Goal: Task Accomplishment & Management: Manage account settings

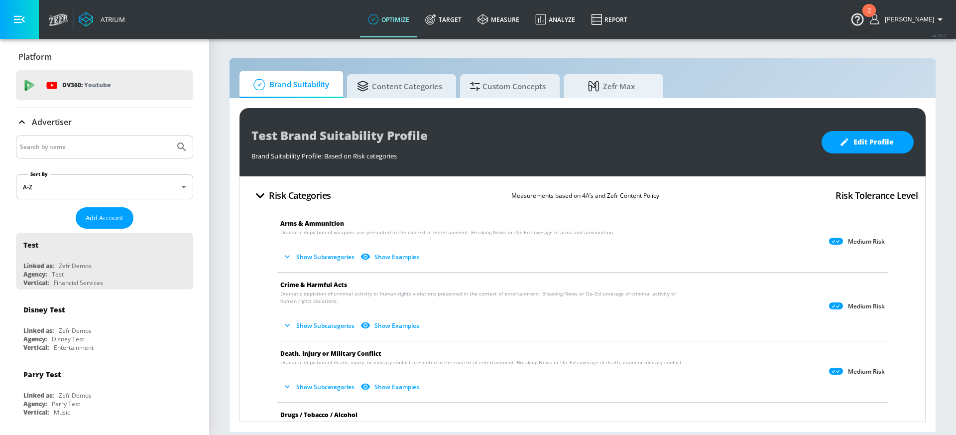
click at [116, 144] on input "Search by name" at bounding box center [95, 146] width 151 height 13
type input "general [PERSON_NAME]"
click at [176, 145] on icon "Submit Search" at bounding box center [182, 147] width 12 height 12
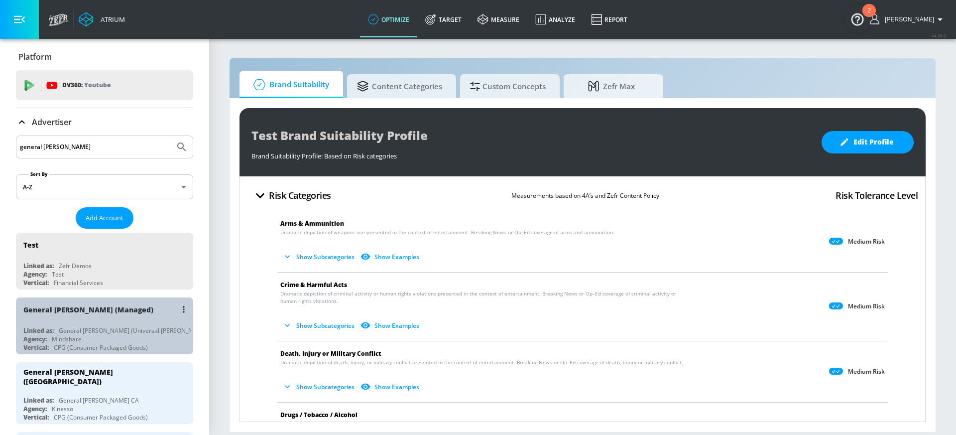
click at [130, 335] on div "Agency: Mindshare" at bounding box center [106, 339] width 167 height 8
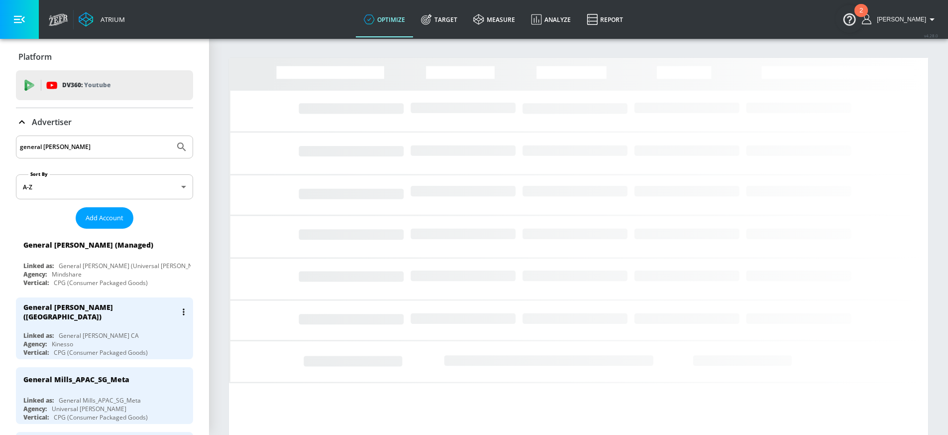
click at [120, 325] on div "General [PERSON_NAME] ([GEOGRAPHIC_DATA]) Linked as: General [PERSON_NAME] CA A…" at bounding box center [104, 328] width 177 height 62
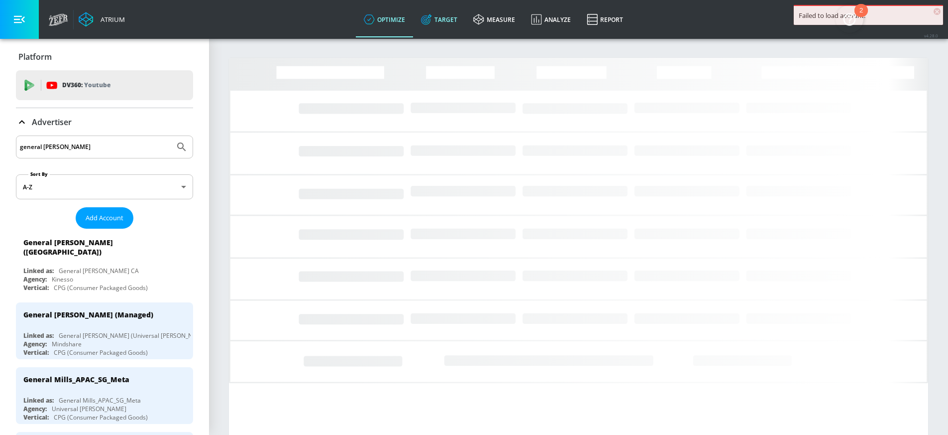
click at [464, 21] on link "Target" at bounding box center [439, 19] width 52 height 36
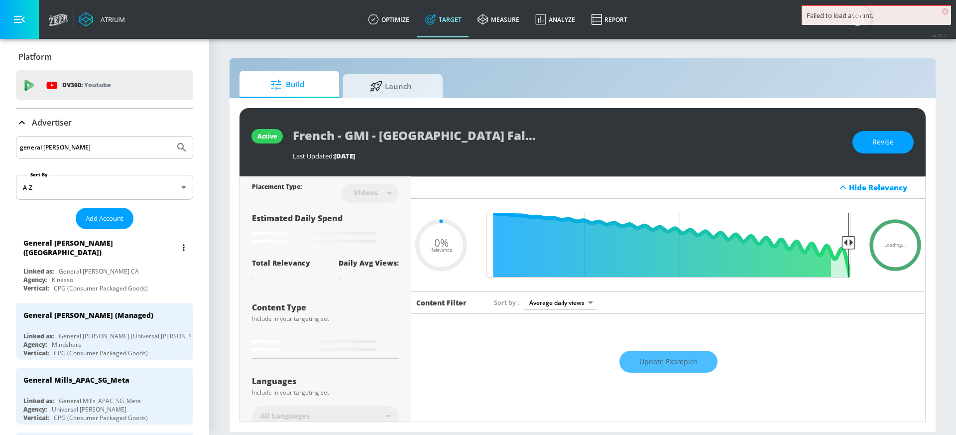
type input "0.05"
click at [121, 267] on div "Linked as: General [PERSON_NAME] CA" at bounding box center [106, 271] width 167 height 8
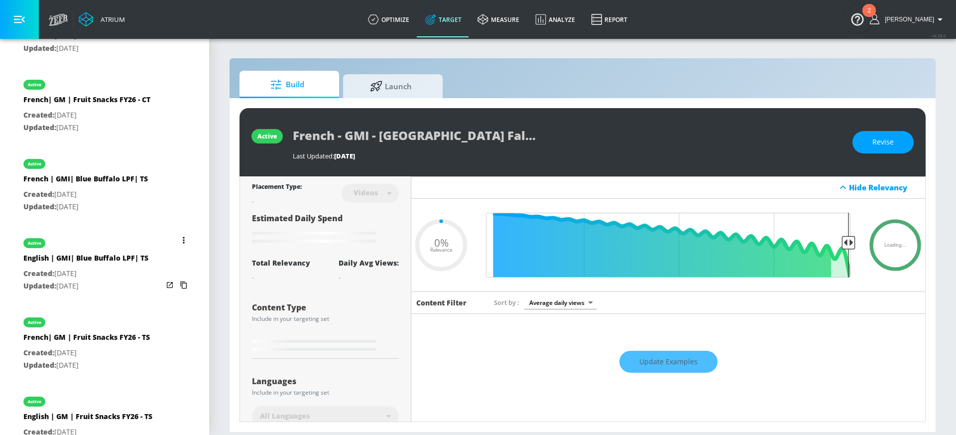
scroll to position [697, 0]
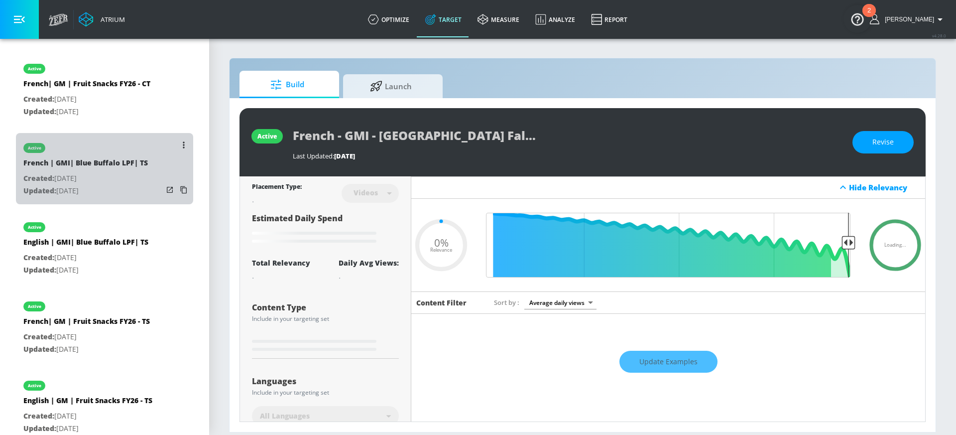
click at [135, 186] on p "Updated: [DATE]" at bounding box center [85, 191] width 124 height 12
type input "French | GMI| Blue Buffalo LPF| TS"
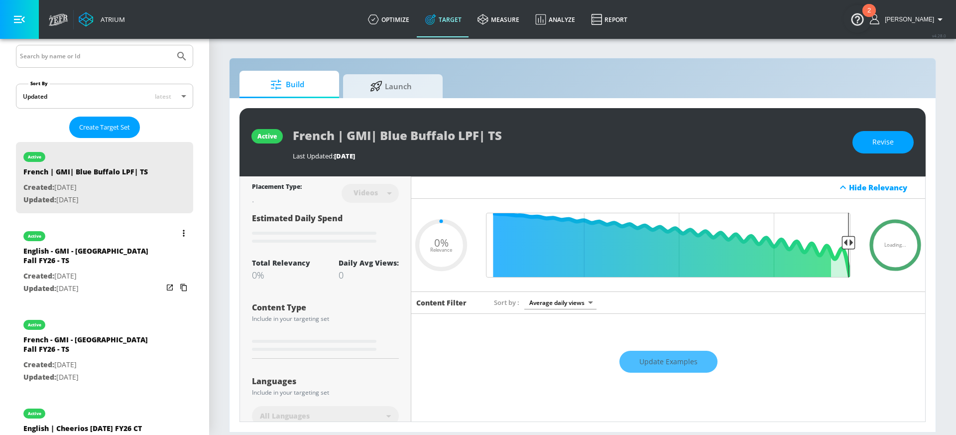
scroll to position [196, 0]
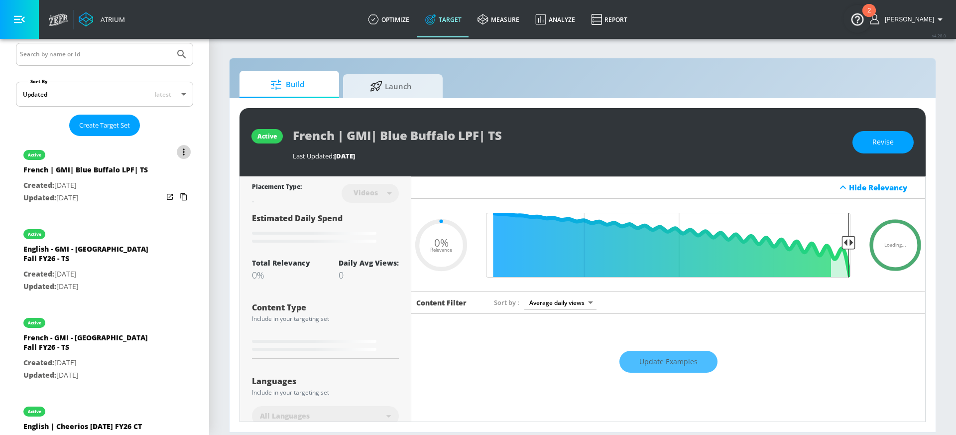
click at [179, 148] on button "list of Target Set" at bounding box center [184, 152] width 14 height 14
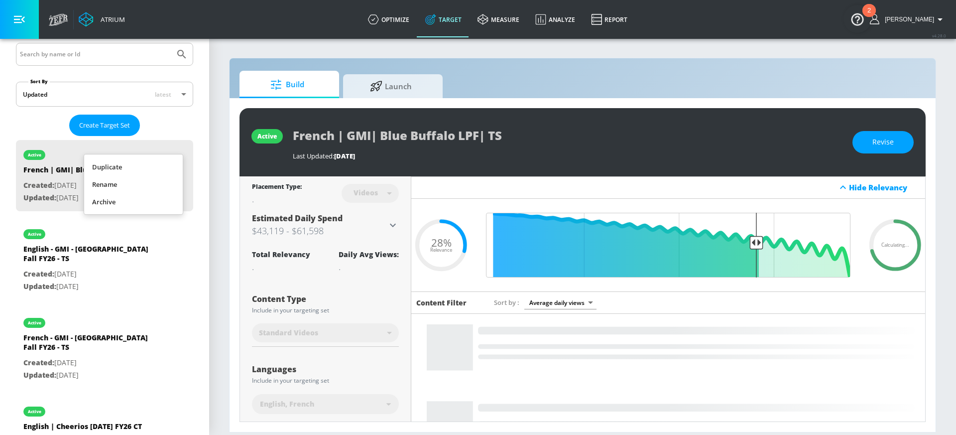
click at [726, 142] on div at bounding box center [478, 217] width 956 height 435
click at [897, 140] on button "Revise" at bounding box center [882, 142] width 61 height 22
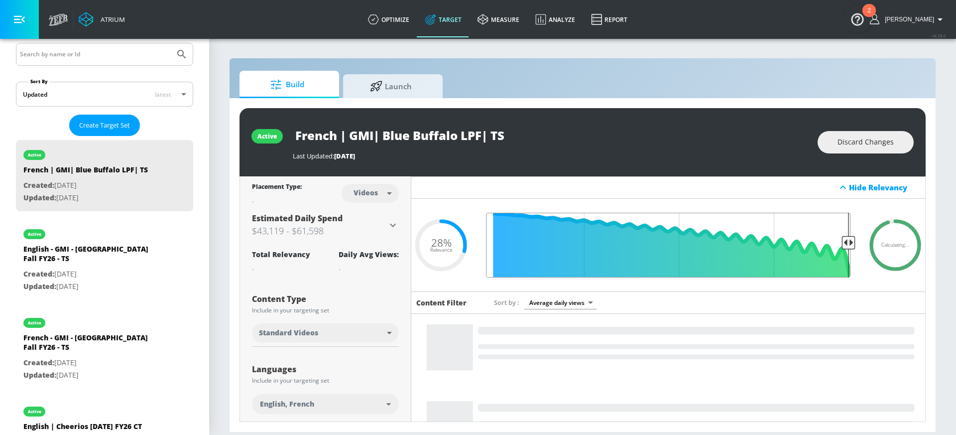
drag, startPoint x: 748, startPoint y: 244, endPoint x: 874, endPoint y: 246, distance: 126.0
type input "0.05"
click at [855, 246] on input "Final Threshold" at bounding box center [668, 245] width 374 height 65
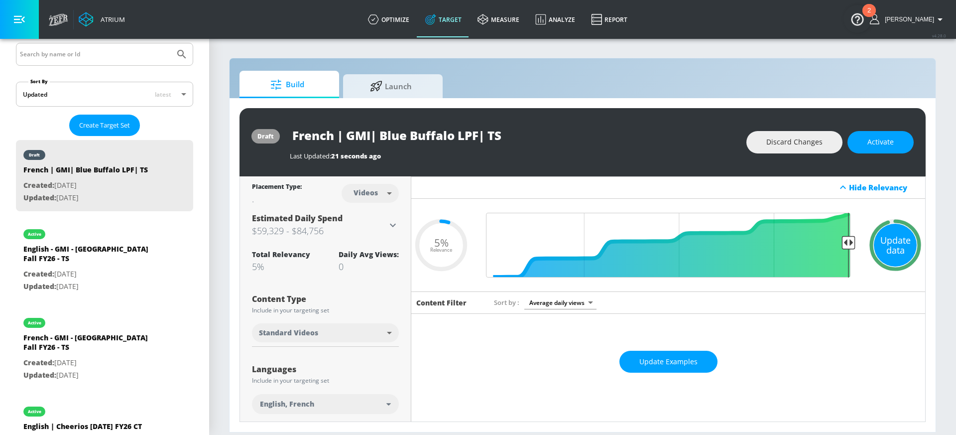
click at [883, 246] on div "Update data" at bounding box center [895, 245] width 43 height 43
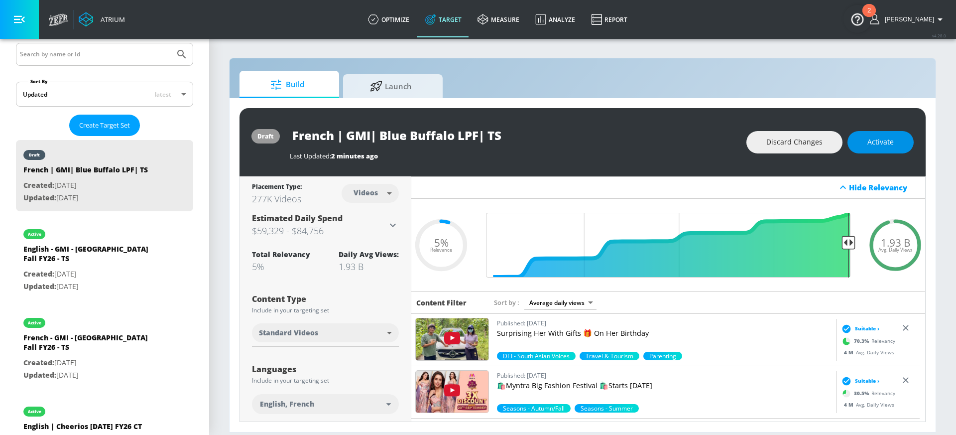
click at [884, 143] on span "Activate" at bounding box center [880, 142] width 26 height 12
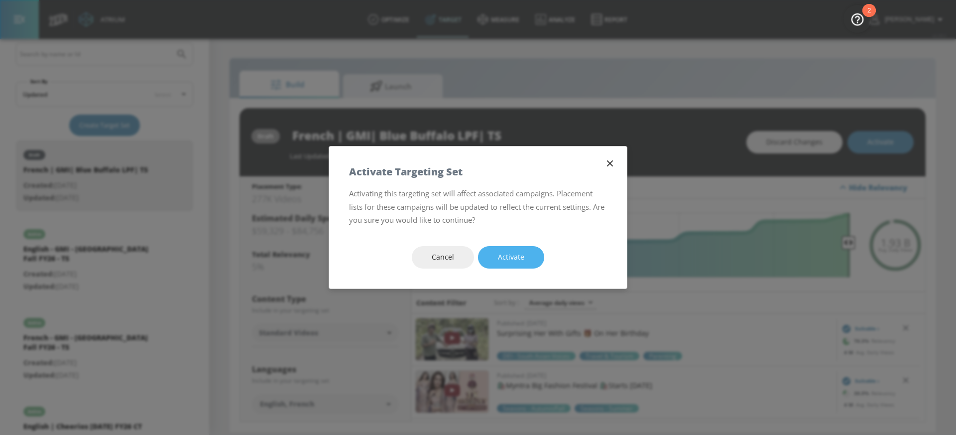
click at [512, 255] on span "Activate" at bounding box center [511, 257] width 26 height 12
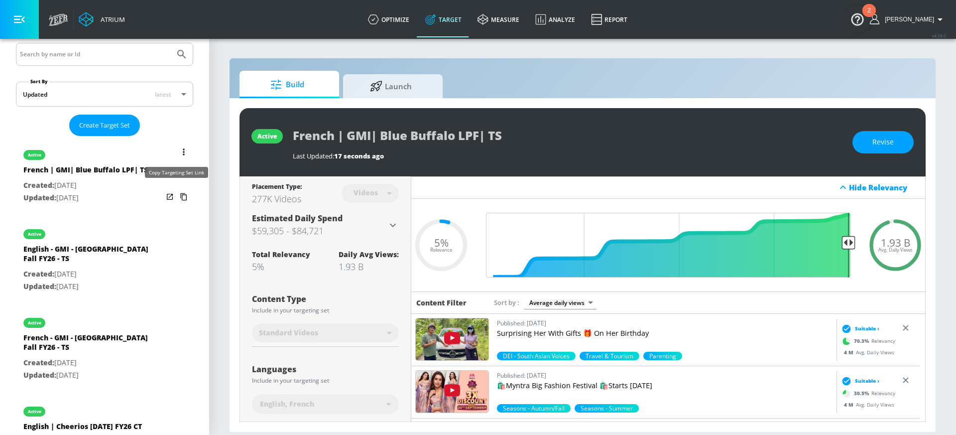
click at [180, 193] on icon "list of Target Set" at bounding box center [183, 196] width 6 height 7
click at [177, 145] on button "list of Target Set" at bounding box center [184, 152] width 14 height 14
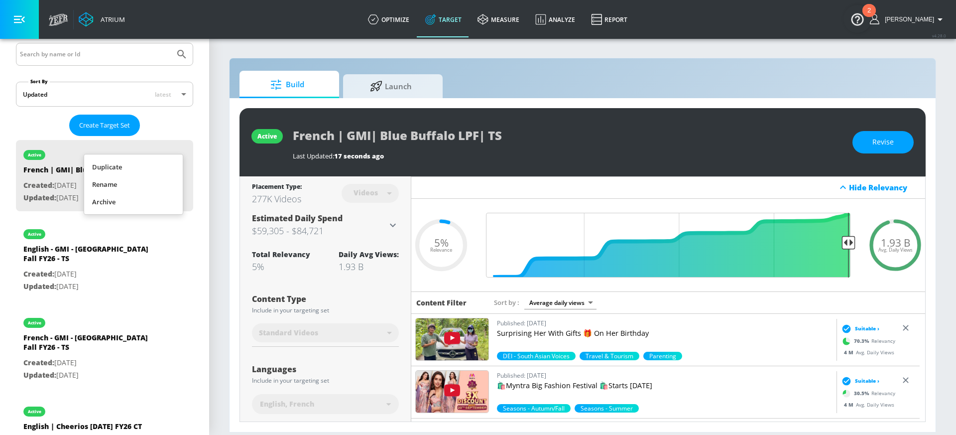
click at [112, 167] on li "Duplicate" at bounding box center [133, 166] width 99 height 17
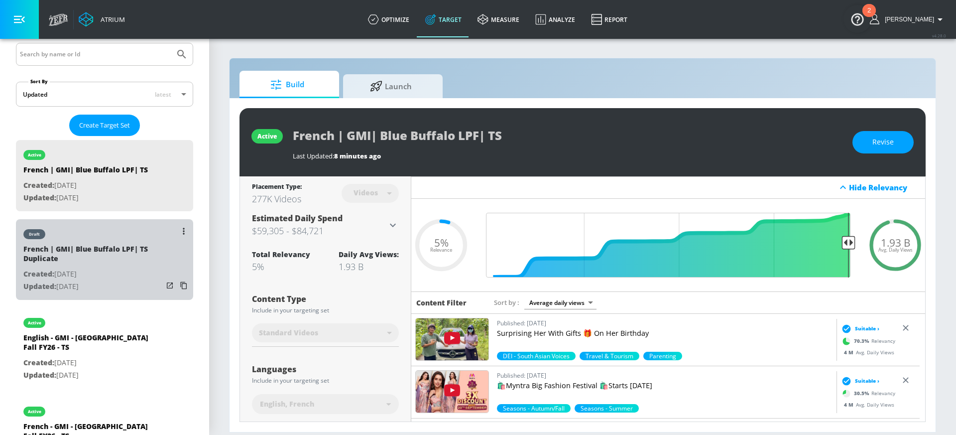
click at [124, 245] on div "French | GMI| Blue Buffalo LPF| TS Duplicate" at bounding box center [92, 256] width 139 height 24
type input "French | GMI| Blue Buffalo LPF| TS Duplicate"
type input "0.05"
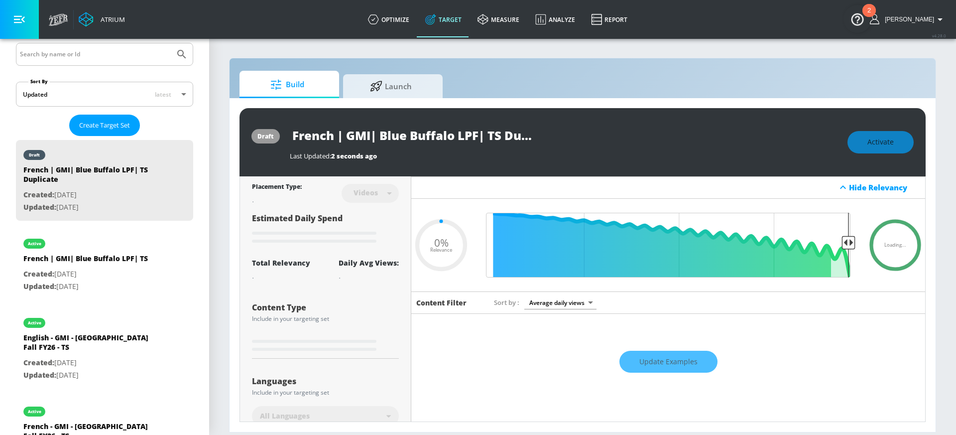
click at [488, 138] on input "French | GMI| Blue Buffalo LPF| TS Duplicate" at bounding box center [414, 135] width 249 height 22
drag, startPoint x: 500, startPoint y: 136, endPoint x: 625, endPoint y: 137, distance: 125.0
click at [625, 137] on div "French | GMI| Blue Buffalo LPF| TS Duplicate" at bounding box center [564, 135] width 548 height 22
type input "French | GMI| Blue Buffalo LPF| C"
type input "0.05"
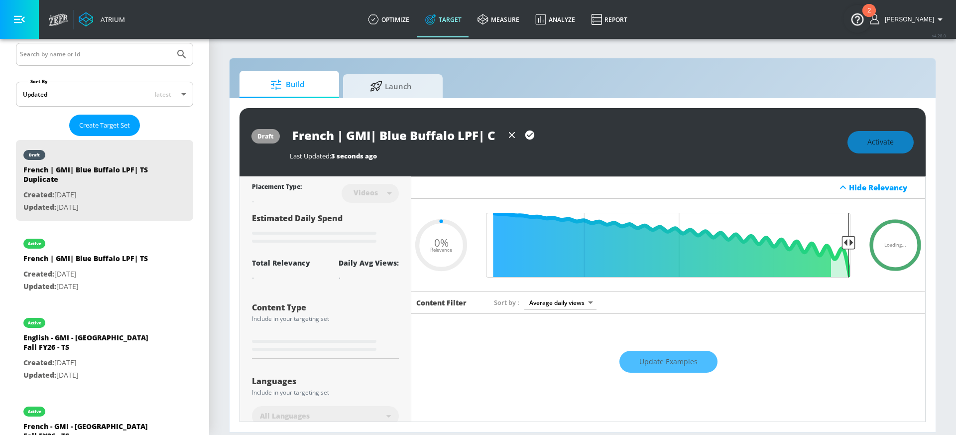
scroll to position [0, 3]
type input "French | GMI| Blue Buffalo LPF| CT"
type input "0.05"
type input "French | GMI| Blue Buffalo LPF| CT"
click at [532, 134] on icon "button" at bounding box center [529, 134] width 9 height 9
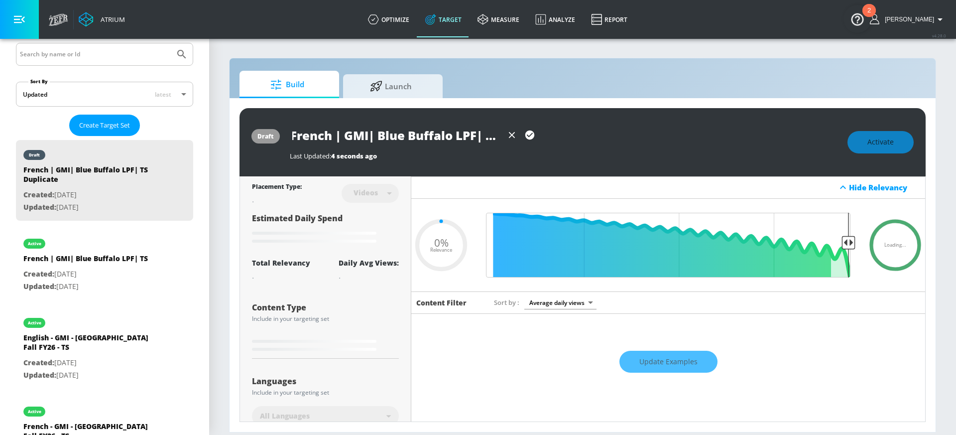
scroll to position [0, 0]
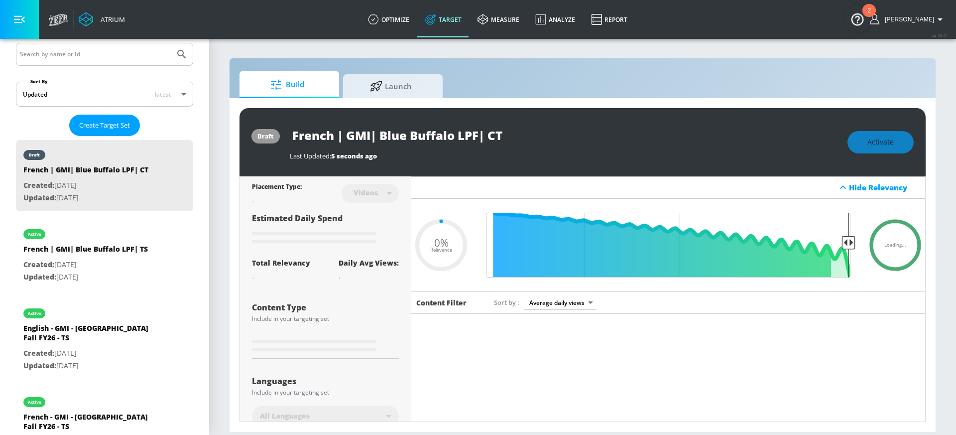
type input "0.05"
type input "French | GMI| Blue Buffalo LPF| TS Duplicate"
type input "0.05"
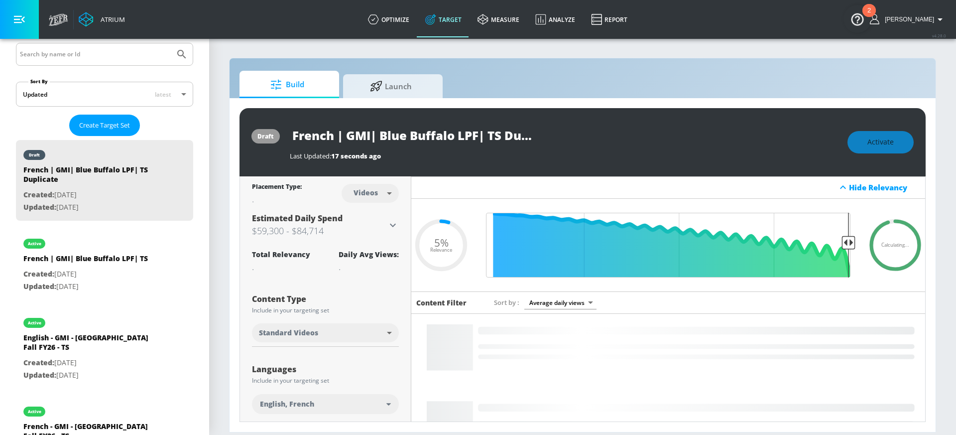
click at [351, 194] on body "Atrium optimize Target measure Analyze Report optimize Target measure Analyze R…" at bounding box center [478, 217] width 956 height 435
click at [362, 216] on div "Channels" at bounding box center [369, 215] width 36 height 10
type input "channels"
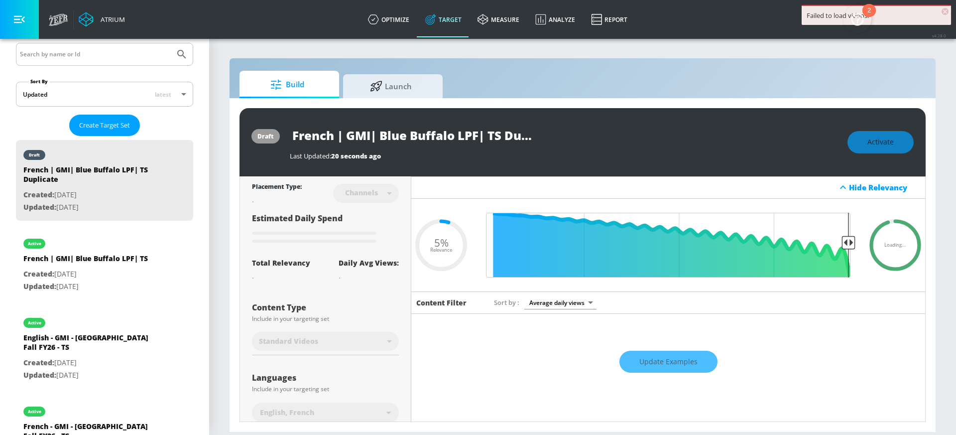
click at [503, 133] on input "French | GMI| Blue Buffalo LPF| TS Duplicate" at bounding box center [414, 135] width 249 height 22
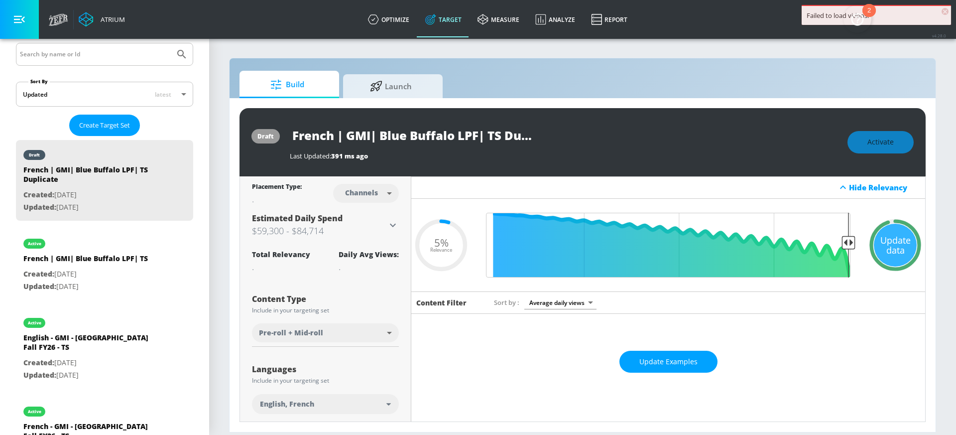
scroll to position [0, 28]
drag, startPoint x: 492, startPoint y: 133, endPoint x: 640, endPoint y: 133, distance: 147.4
click at [641, 134] on div "French | GMI| Blue Buffalo LPF| TS Duplicate" at bounding box center [564, 135] width 548 height 22
type input "French | GMI| Blue Buffalo LPF| CT"
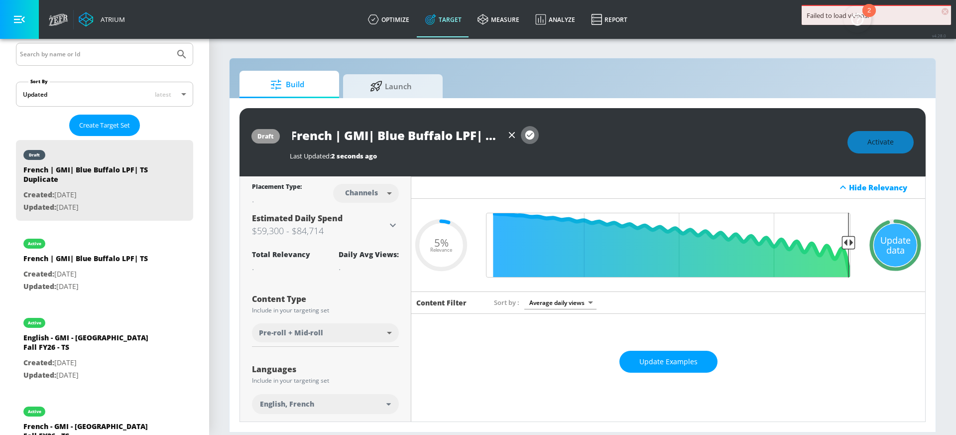
click at [527, 136] on icon "button" at bounding box center [529, 134] width 9 height 9
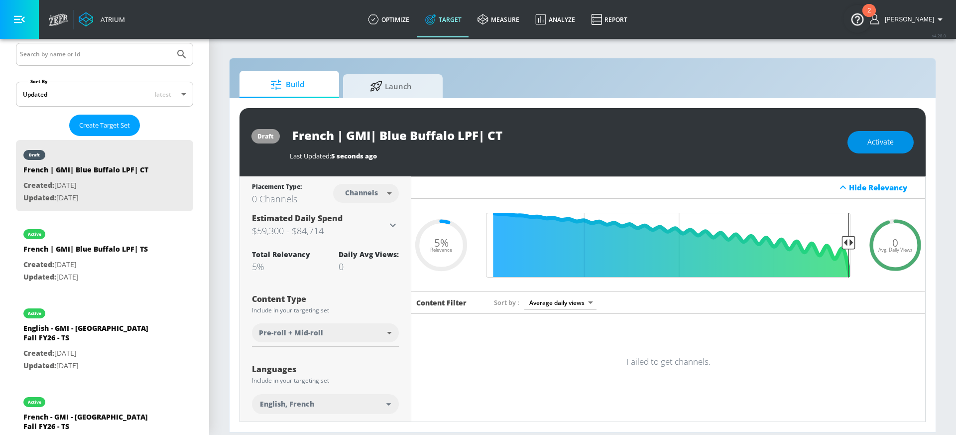
click at [869, 142] on span "Activate" at bounding box center [880, 142] width 26 height 12
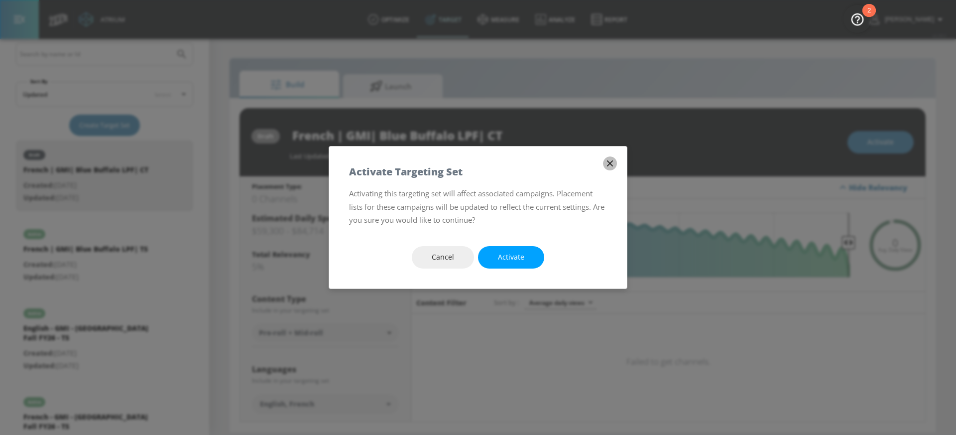
click at [607, 163] on icon "button" at bounding box center [609, 163] width 11 height 11
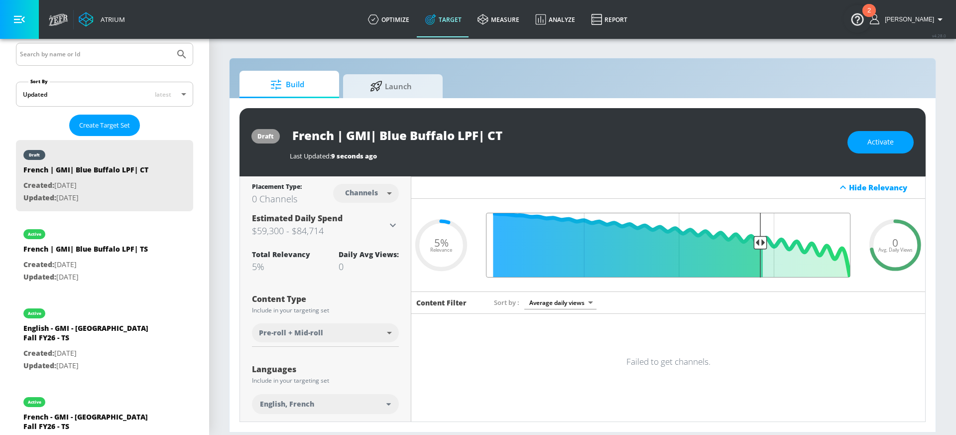
drag, startPoint x: 838, startPoint y: 244, endPoint x: 811, endPoint y: 203, distance: 49.3
type input "0.28"
click at [753, 240] on input "Final Threshold" at bounding box center [668, 245] width 374 height 65
click at [880, 145] on span "Activate" at bounding box center [880, 142] width 26 height 12
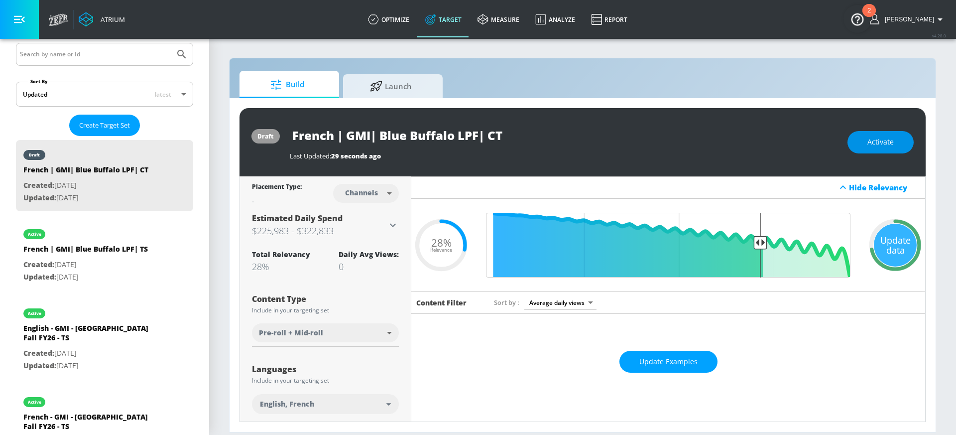
click at [861, 143] on button "Activate" at bounding box center [880, 142] width 66 height 22
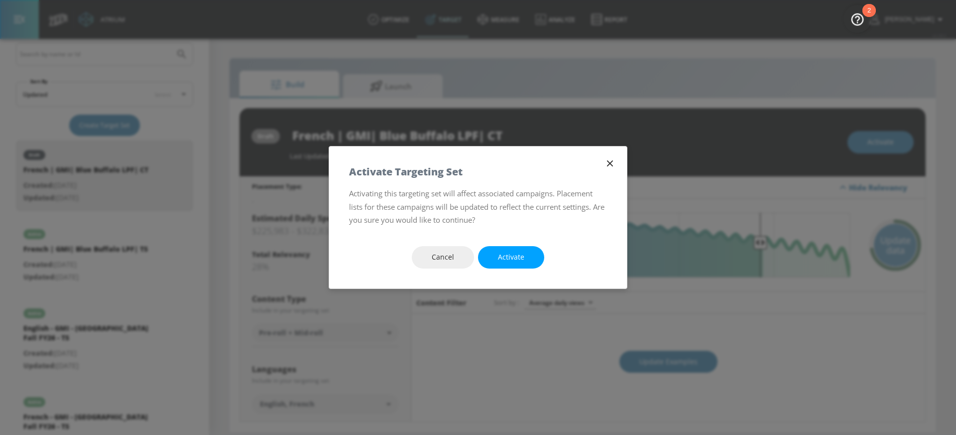
click at [515, 266] on button "Activate" at bounding box center [511, 257] width 66 height 22
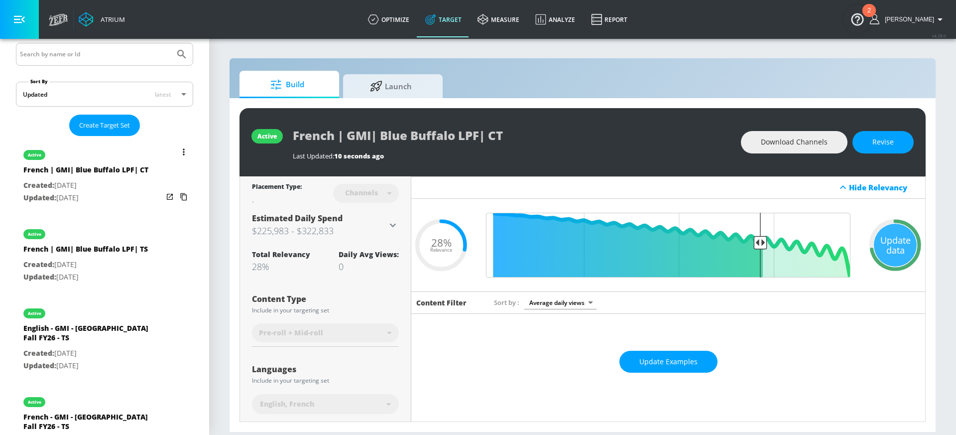
click at [180, 195] on icon "list of Target Set" at bounding box center [183, 196] width 6 height 7
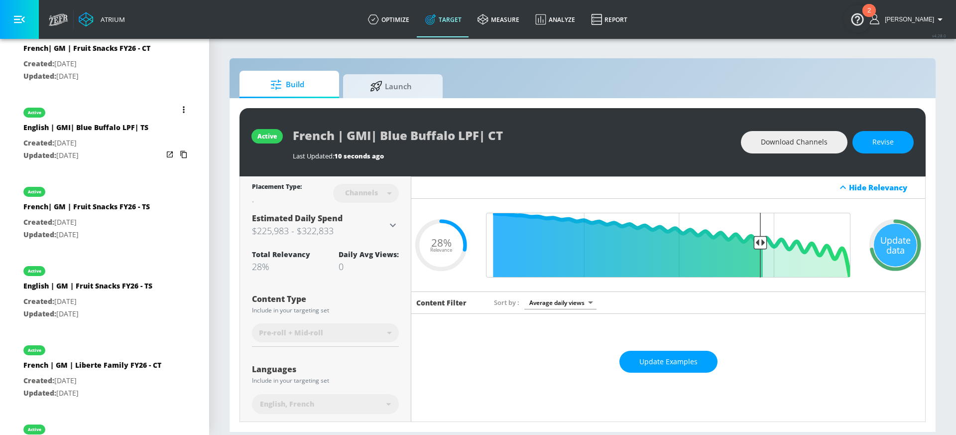
scroll to position [894, 0]
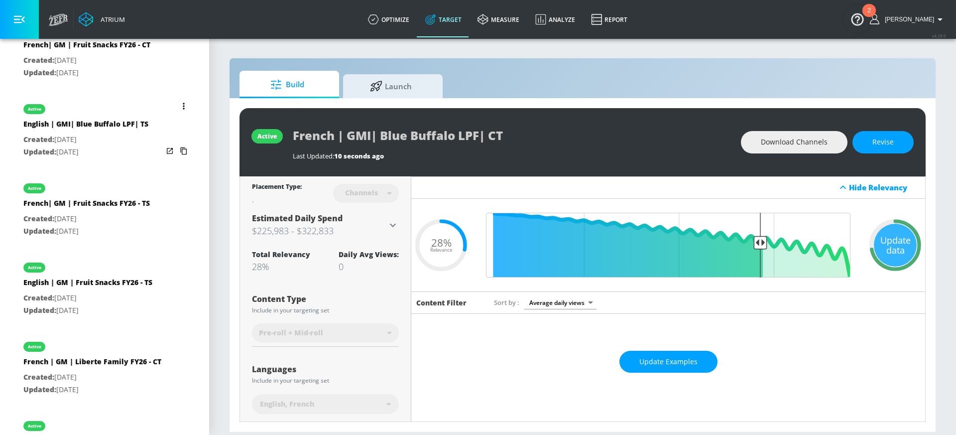
click at [121, 146] on p "Updated: [DATE]" at bounding box center [85, 152] width 125 height 12
type input "English | GMI| Blue Buffalo LPF| TS"
type input "videos"
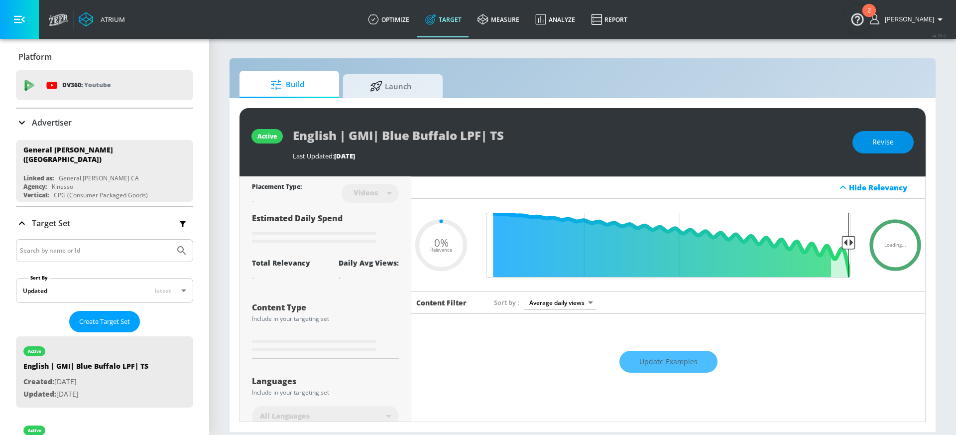
click at [892, 141] on span "Revise" at bounding box center [882, 142] width 21 height 12
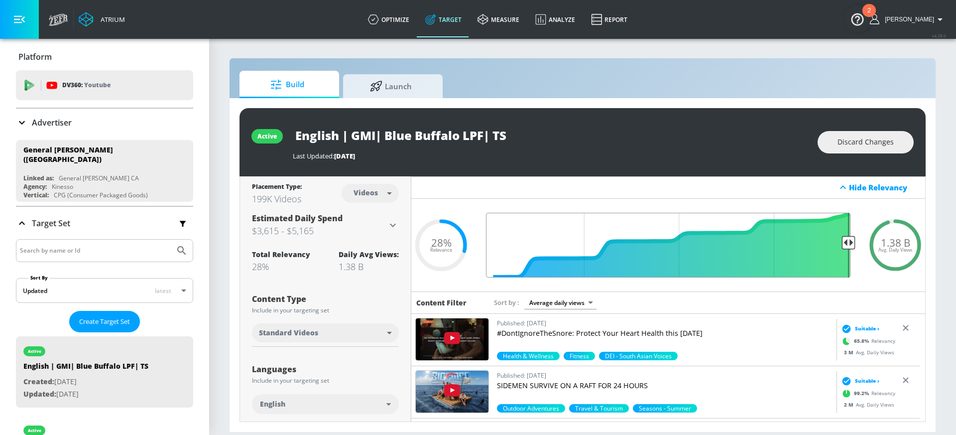
drag, startPoint x: 749, startPoint y: 243, endPoint x: 909, endPoint y: 243, distance: 159.8
type input "0.05"
click at [855, 243] on input "Final Threshold" at bounding box center [668, 245] width 374 height 65
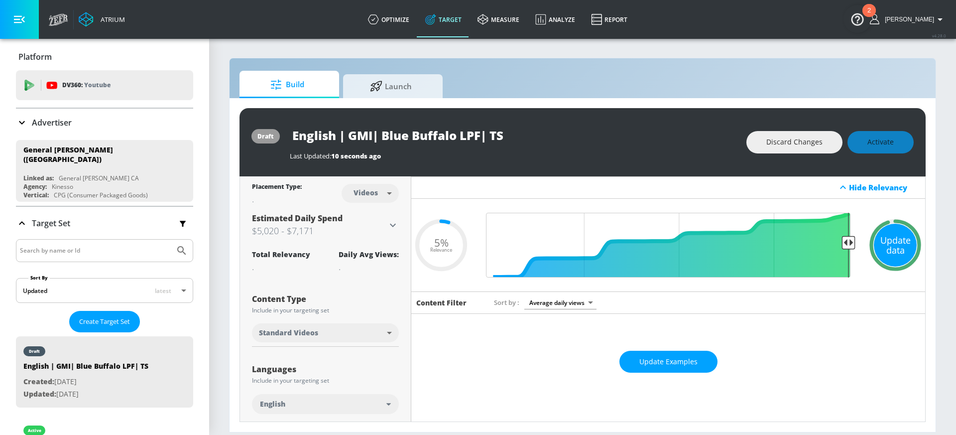
click at [884, 231] on div "Update data" at bounding box center [895, 245] width 43 height 43
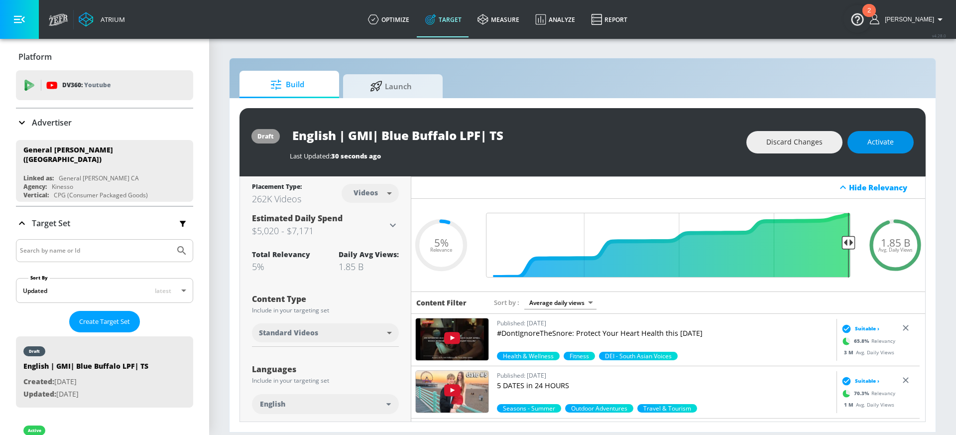
click at [874, 137] on span "Activate" at bounding box center [880, 142] width 26 height 12
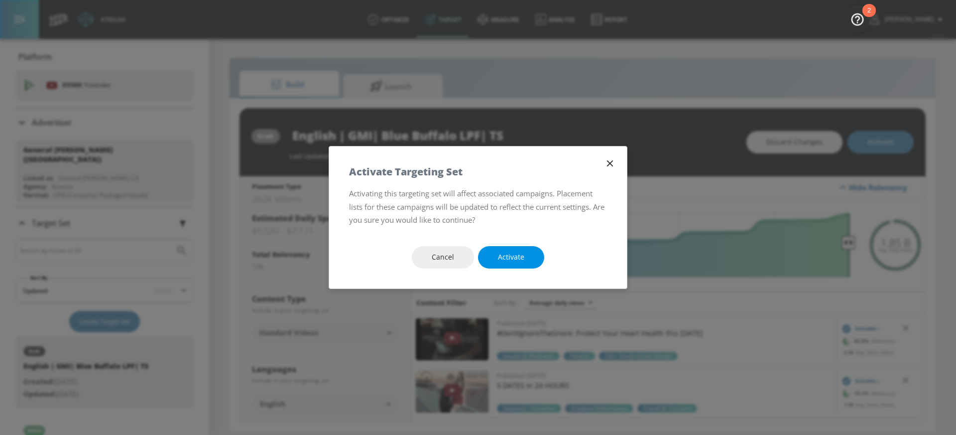
click at [518, 263] on span "Activate" at bounding box center [511, 257] width 26 height 12
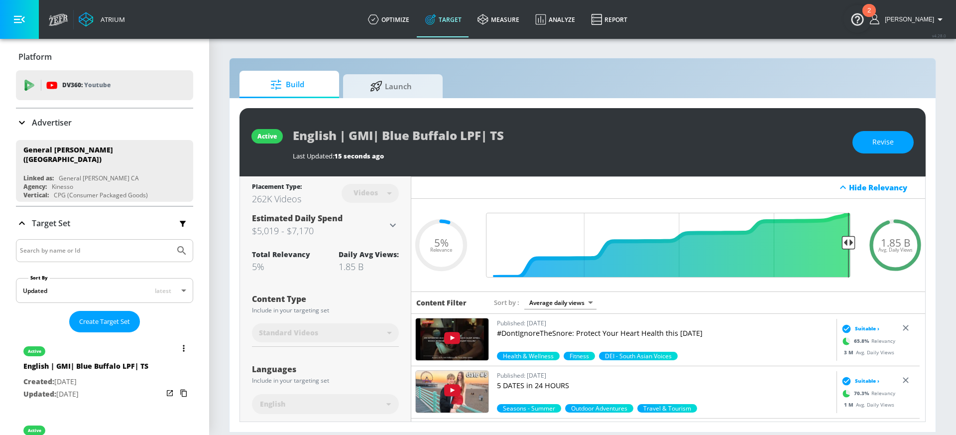
click at [183, 345] on icon "list of Target Set" at bounding box center [184, 348] width 2 height 7
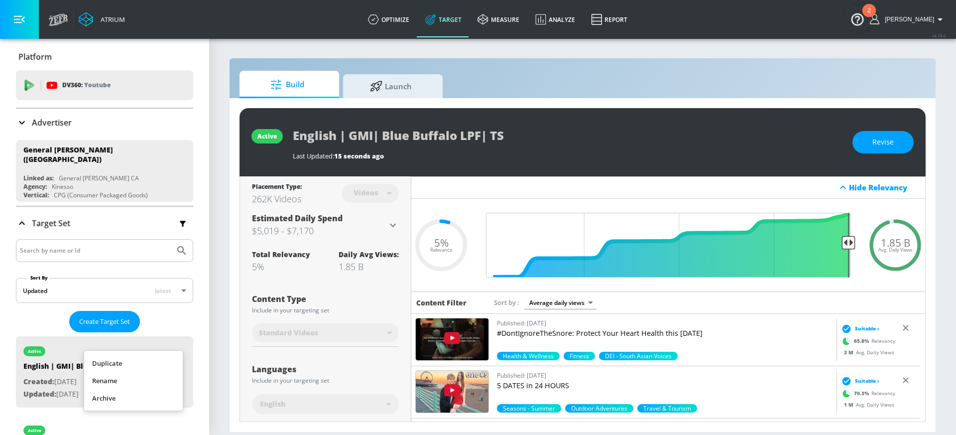
click at [131, 362] on li "Duplicate" at bounding box center [133, 362] width 99 height 17
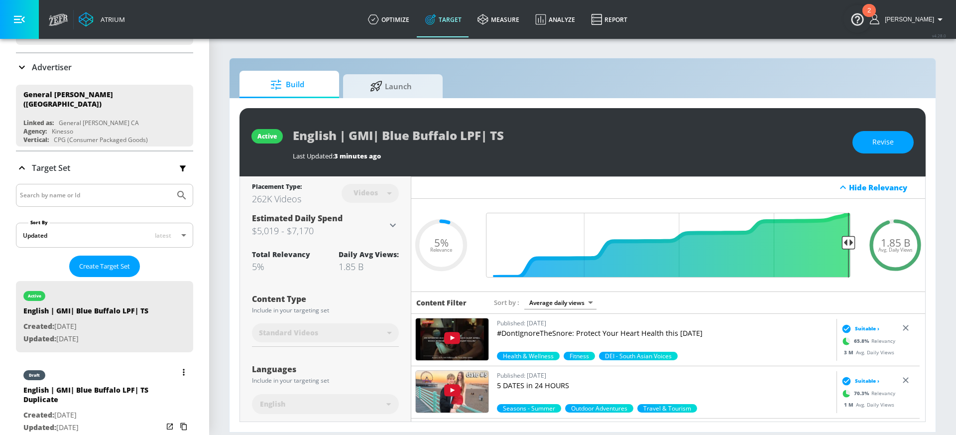
scroll to position [73, 0]
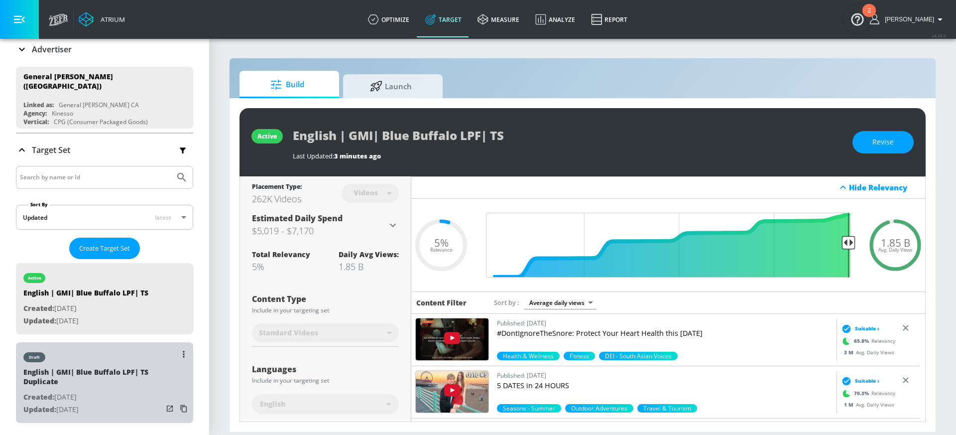
click at [106, 371] on div "English | GMI| Blue Buffalo LPF| TS Duplicate" at bounding box center [92, 379] width 139 height 24
type input "English | GMI| Blue Buffalo LPF| TS Duplicate"
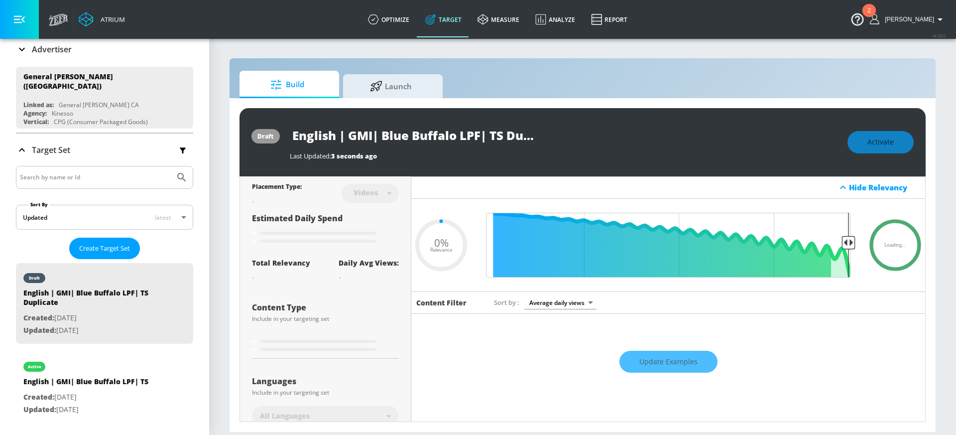
type input "0.05"
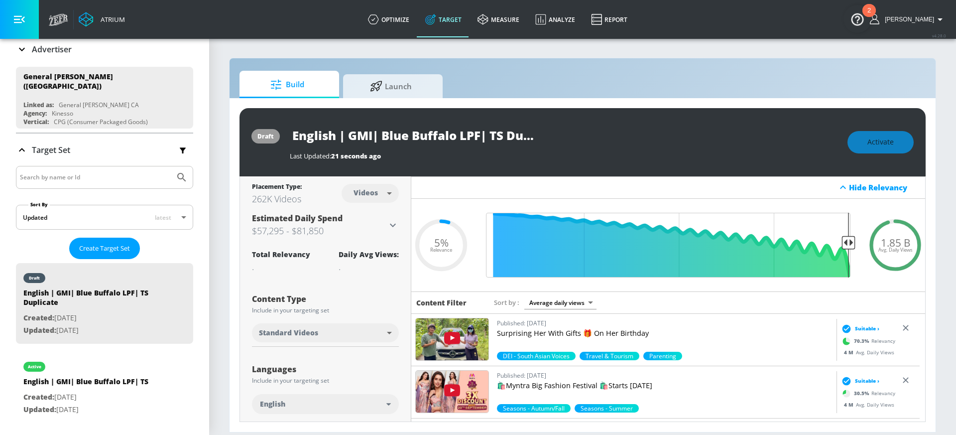
click at [506, 134] on input "English | GMI| Blue Buffalo LPF| TS Duplicate" at bounding box center [414, 135] width 249 height 22
click at [376, 188] on body "Atrium optimize Target measure Analyze Report optimize Target measure Analyze R…" at bounding box center [478, 217] width 956 height 435
click at [362, 212] on div "Channels" at bounding box center [369, 215] width 36 height 10
type input "channels"
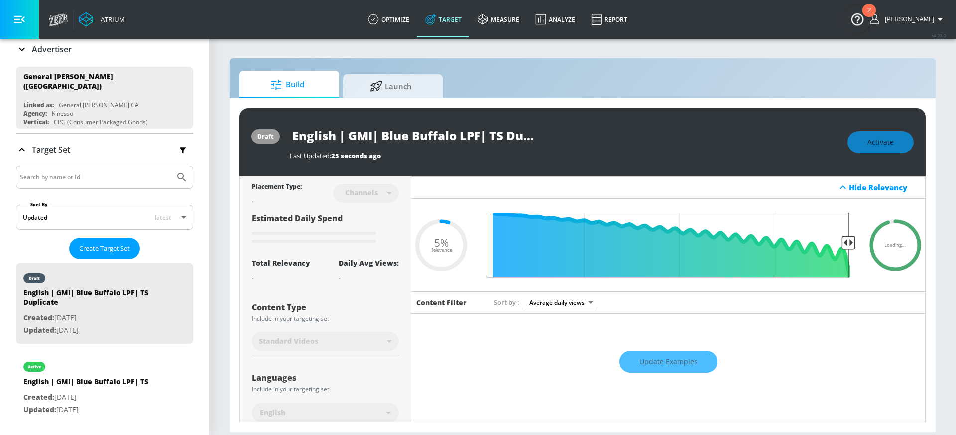
click at [488, 134] on input "English | GMI| Blue Buffalo LPF| TS Duplicate" at bounding box center [414, 135] width 249 height 22
drag, startPoint x: 492, startPoint y: 134, endPoint x: 611, endPoint y: 134, distance: 118.5
click at [612, 134] on div "English | GMI| Blue Buffalo LPF| TS Duplicate" at bounding box center [564, 135] width 548 height 22
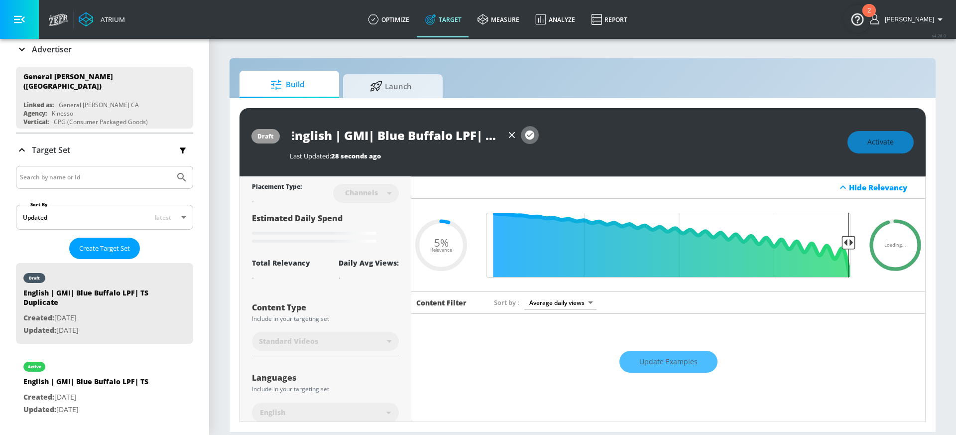
click at [530, 134] on icon "button" at bounding box center [529, 134] width 9 height 9
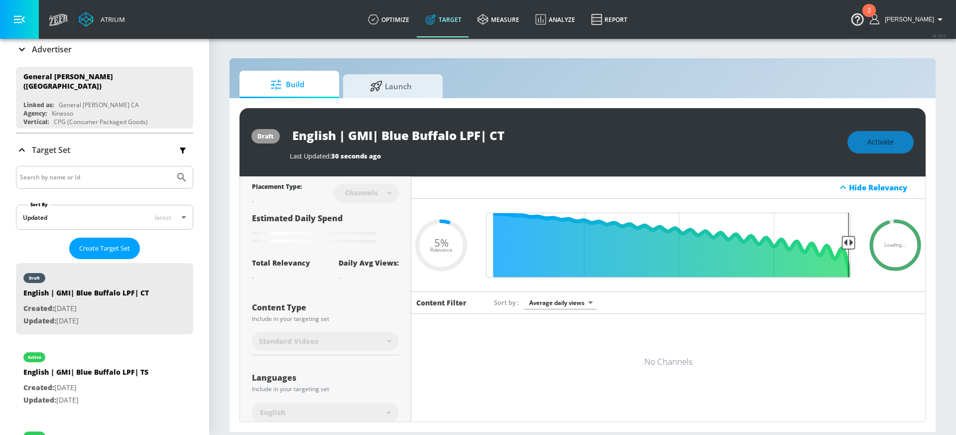
click at [459, 134] on input "English | GMI| Blue Buffalo LPF| CT" at bounding box center [414, 135] width 249 height 22
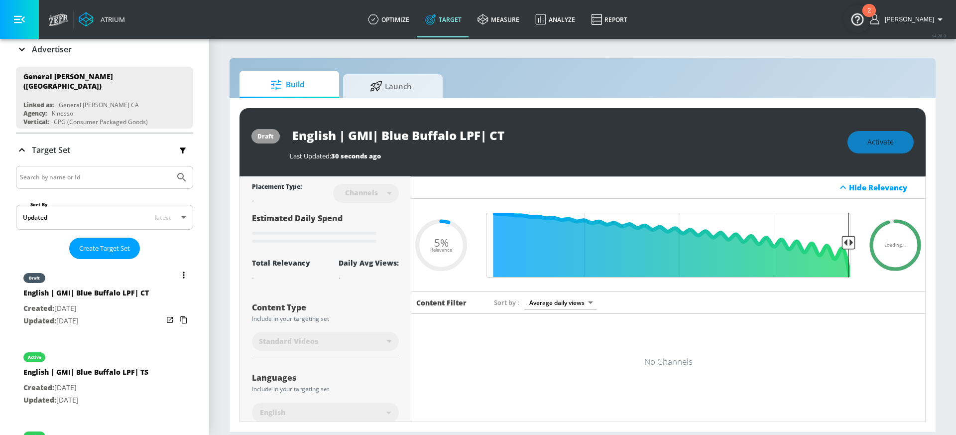
click at [180, 316] on icon "list of Target Set" at bounding box center [183, 319] width 6 height 7
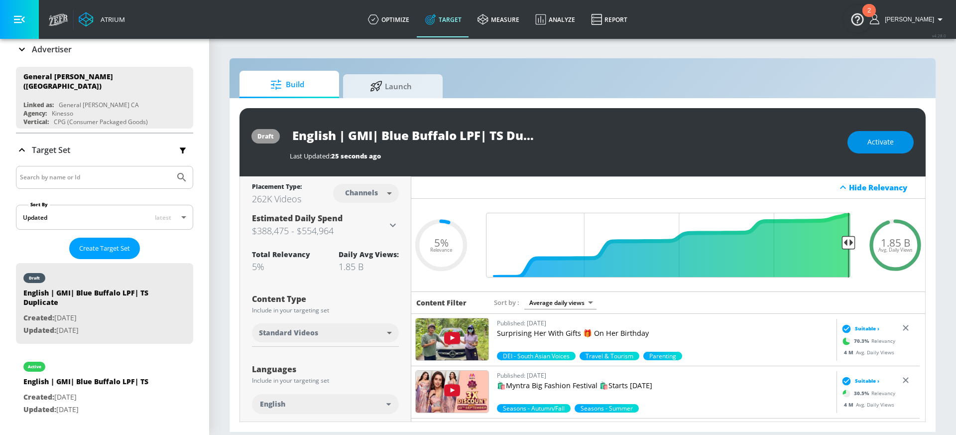
click at [896, 147] on button "Activate" at bounding box center [880, 142] width 66 height 22
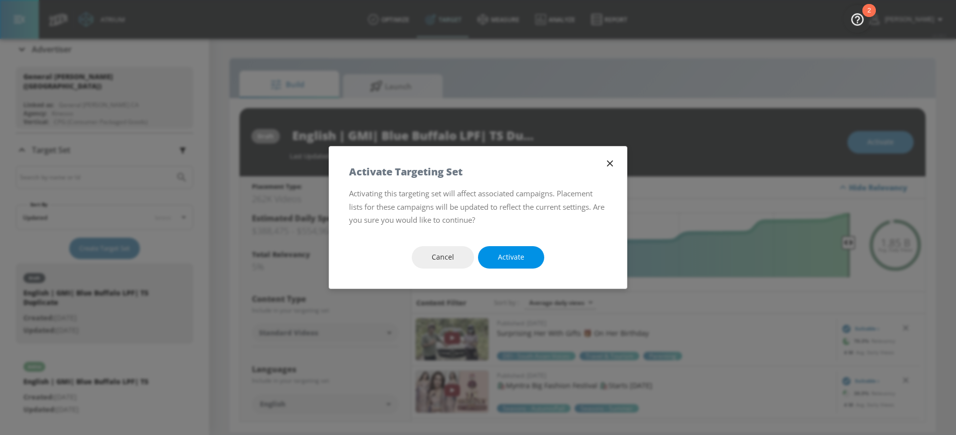
click at [512, 259] on span "Activate" at bounding box center [511, 257] width 26 height 12
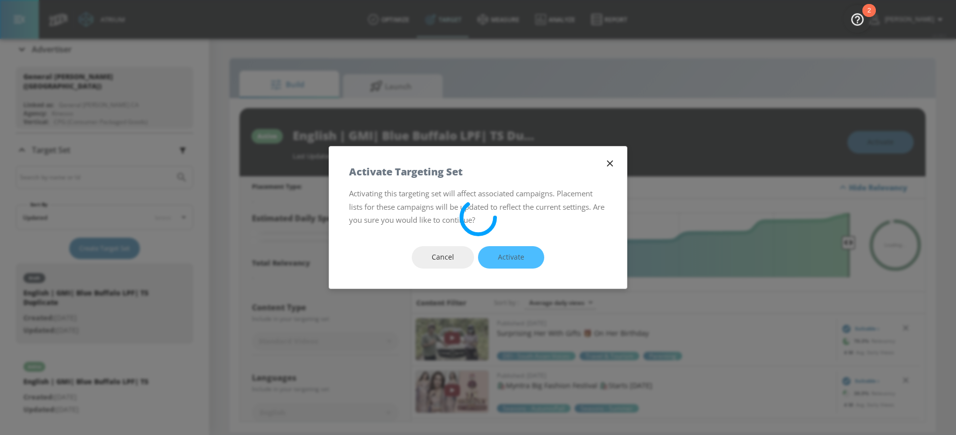
click at [611, 167] on icon "button" at bounding box center [609, 163] width 11 height 11
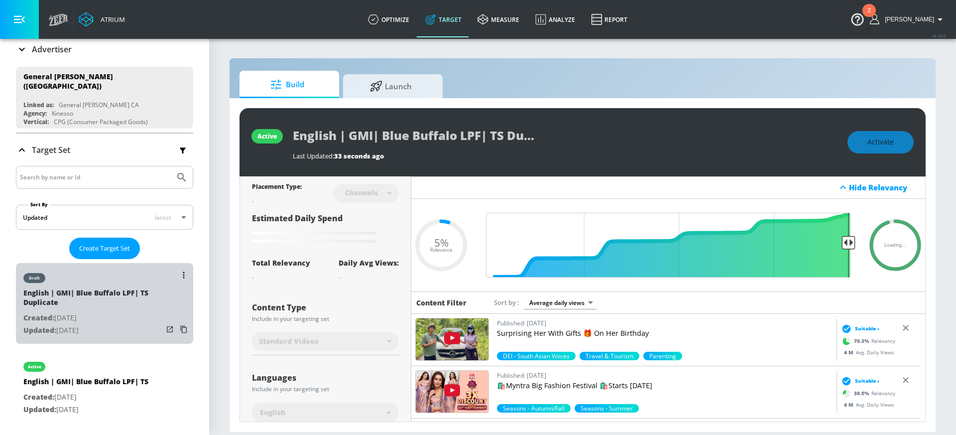
click at [118, 318] on p "Created: [DATE]" at bounding box center [92, 318] width 139 height 12
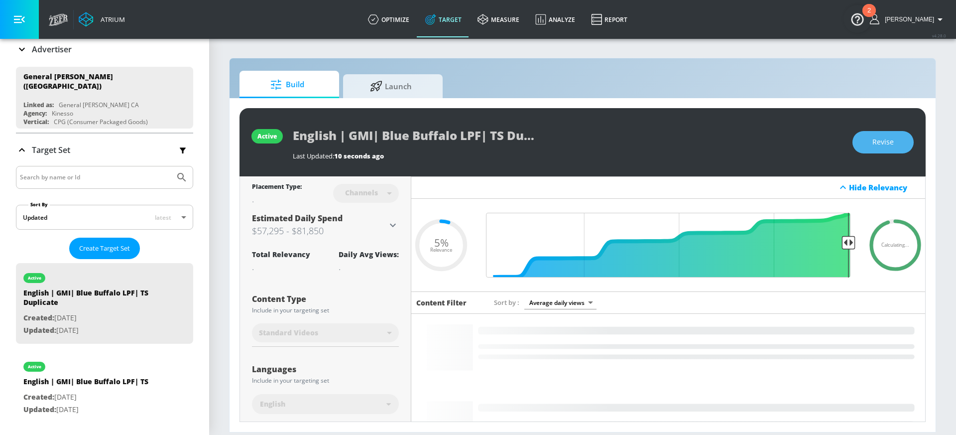
click at [874, 142] on span "Revise" at bounding box center [882, 142] width 21 height 12
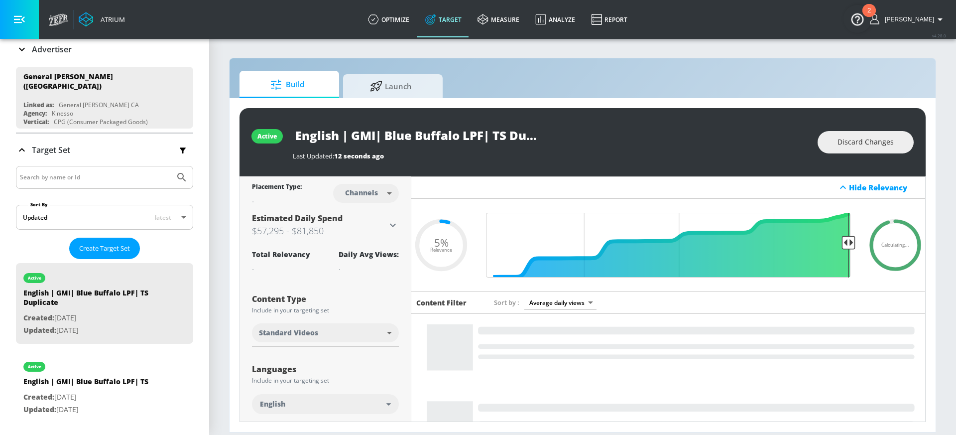
click at [499, 138] on input "English | GMI| Blue Buffalo LPF| TS Duplicate" at bounding box center [417, 135] width 249 height 22
drag, startPoint x: 494, startPoint y: 135, endPoint x: 650, endPoint y: 134, distance: 155.3
click at [647, 134] on div "English | GMI| Blue Buffalo LPF| TS Duplicate" at bounding box center [550, 135] width 515 height 22
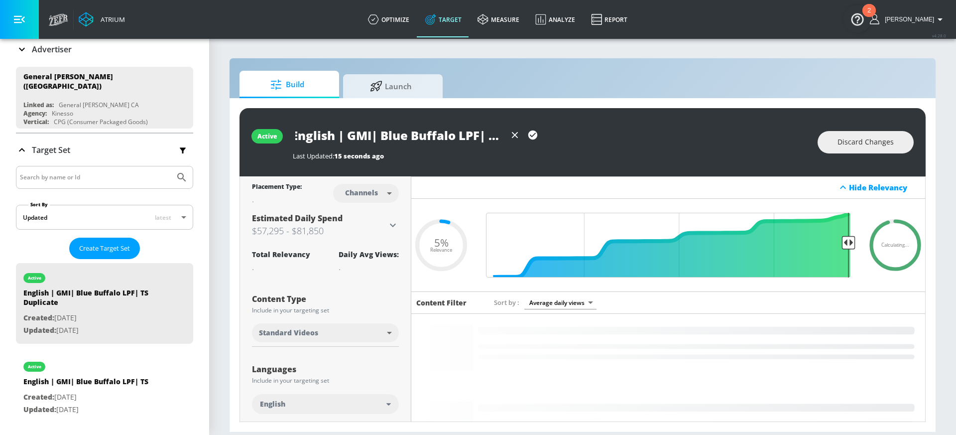
type input "English | GMI| Blue Buffalo LPF| CT"
click at [533, 134] on icon "button" at bounding box center [532, 134] width 11 height 11
